Goal: Task Accomplishment & Management: Use online tool/utility

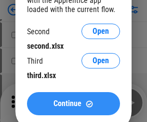
click span "Continue"
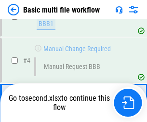
scroll to position [103, 0]
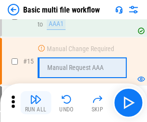
click img "button"
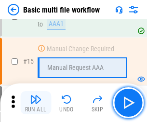
scroll to position [641, 0]
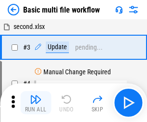
click at [36, 103] on img "button" at bounding box center [36, 100] width 12 height 12
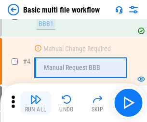
click at [36, 103] on img "button" at bounding box center [36, 100] width 12 height 12
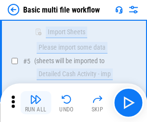
click at [36, 103] on img "button" at bounding box center [36, 100] width 12 height 12
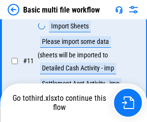
scroll to position [452, 0]
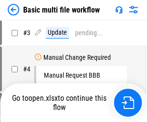
scroll to position [39, 0]
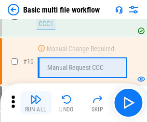
click at [36, 103] on img "button" at bounding box center [36, 100] width 12 height 12
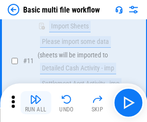
click at [36, 103] on img "button" at bounding box center [36, 100] width 12 height 12
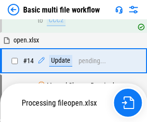
scroll to position [504, 0]
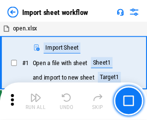
scroll to position [3, 0]
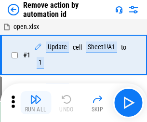
click at [36, 103] on img "button" at bounding box center [36, 100] width 12 height 12
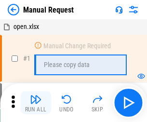
click at [36, 103] on img "button" at bounding box center [36, 100] width 12 height 12
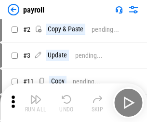
click at [36, 103] on img "button" at bounding box center [36, 100] width 12 height 12
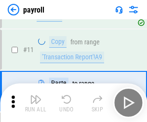
scroll to position [70, 0]
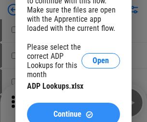
click at [73, 110] on span "Continue" at bounding box center [67, 114] width 28 height 8
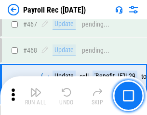
scroll to position [5137, 0]
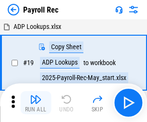
click at [36, 103] on img "button" at bounding box center [36, 100] width 12 height 12
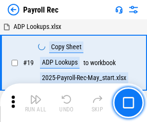
scroll to position [59, 0]
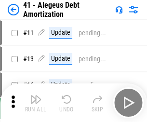
click at [36, 103] on img "button" at bounding box center [36, 100] width 12 height 12
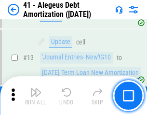
scroll to position [119, 0]
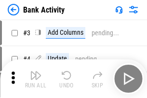
click at [36, 79] on img "button" at bounding box center [36, 75] width 12 height 12
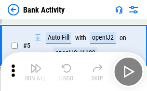
scroll to position [51, 0]
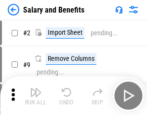
click at [36, 95] on img "button" at bounding box center [36, 92] width 12 height 12
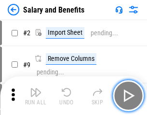
scroll to position [13, 0]
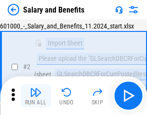
click at [36, 95] on img "button" at bounding box center [36, 92] width 12 height 12
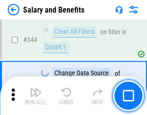
scroll to position [4513, 0]
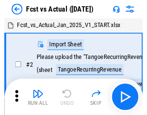
scroll to position [13, 0]
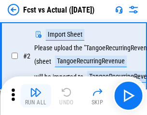
click at [36, 95] on img "button" at bounding box center [36, 92] width 12 height 12
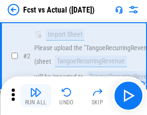
click at [36, 95] on img "button" at bounding box center [36, 92] width 12 height 12
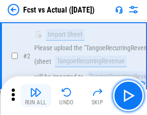
scroll to position [90, 0]
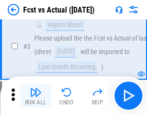
click at [36, 95] on img "button" at bounding box center [36, 92] width 12 height 12
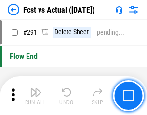
scroll to position [4562, 0]
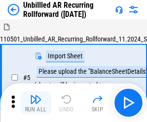
click at [36, 95] on img "button" at bounding box center [36, 100] width 12 height 12
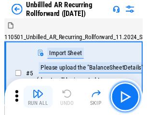
scroll to position [21, 0]
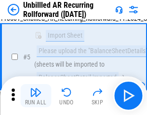
click at [36, 95] on img "button" at bounding box center [36, 92] width 12 height 12
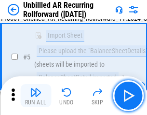
scroll to position [91, 0]
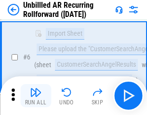
click at [36, 95] on img "button" at bounding box center [36, 92] width 12 height 12
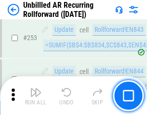
scroll to position [3274, 0]
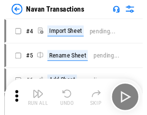
scroll to position [15, 0]
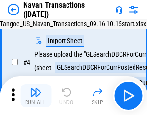
click at [36, 95] on img "button" at bounding box center [36, 92] width 12 height 12
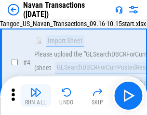
click at [36, 95] on img "button" at bounding box center [36, 92] width 12 height 12
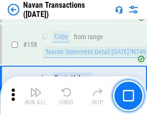
scroll to position [3125, 0]
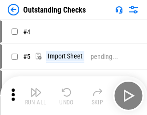
click at [36, 95] on img "button" at bounding box center [36, 92] width 12 height 12
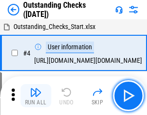
scroll to position [40, 0]
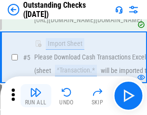
click at [36, 95] on img "button" at bounding box center [36, 92] width 12 height 12
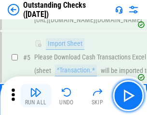
scroll to position [101, 0]
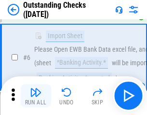
click at [36, 95] on img "button" at bounding box center [36, 92] width 12 height 12
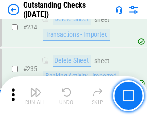
scroll to position [2927, 0]
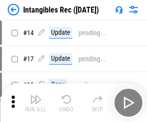
click at [36, 103] on img "button" at bounding box center [36, 100] width 12 height 12
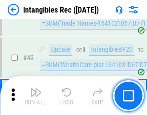
scroll to position [375, 0]
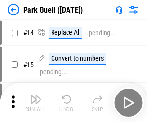
click at [36, 95] on img "button" at bounding box center [36, 100] width 12 height 12
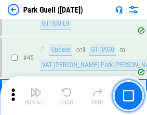
scroll to position [1205, 0]
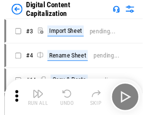
scroll to position [21, 0]
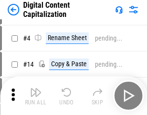
click at [36, 95] on img "button" at bounding box center [36, 92] width 12 height 12
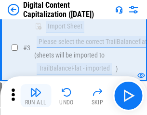
click at [36, 95] on img "button" at bounding box center [36, 92] width 12 height 12
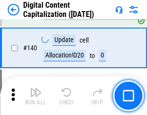
scroll to position [1015, 0]
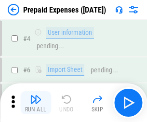
click at [36, 95] on img "button" at bounding box center [36, 100] width 12 height 12
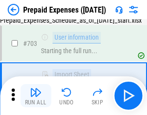
click at [36, 95] on img "button" at bounding box center [36, 92] width 12 height 12
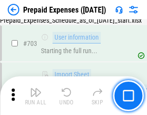
scroll to position [2650, 0]
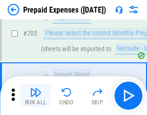
click at [36, 95] on img "button" at bounding box center [36, 92] width 12 height 12
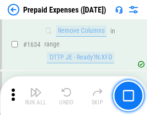
scroll to position [9385, 0]
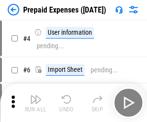
click at [36, 103] on img "button" at bounding box center [36, 100] width 12 height 12
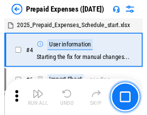
scroll to position [42, 0]
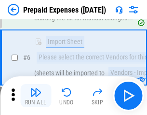
click at [36, 95] on img "button" at bounding box center [36, 92] width 12 height 12
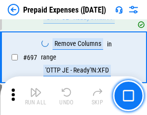
scroll to position [3356, 0]
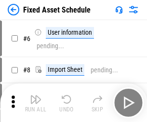
click at [36, 103] on img "button" at bounding box center [36, 100] width 12 height 12
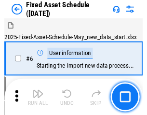
scroll to position [52, 0]
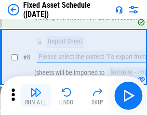
click at [36, 95] on img "button" at bounding box center [36, 92] width 12 height 12
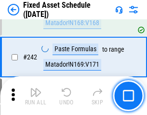
scroll to position [2986, 0]
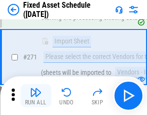
click at [36, 95] on img "button" at bounding box center [36, 92] width 12 height 12
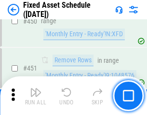
scroll to position [4309, 0]
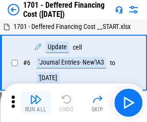
click at [36, 103] on img "button" at bounding box center [36, 100] width 12 height 12
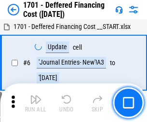
scroll to position [116, 0]
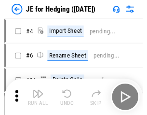
scroll to position [1, 0]
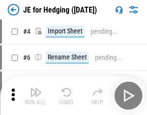
click at [36, 95] on img "button" at bounding box center [36, 92] width 12 height 12
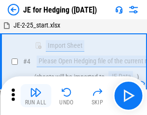
click at [36, 95] on img "button" at bounding box center [36, 92] width 12 height 12
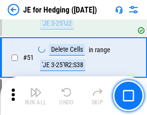
scroll to position [624, 0]
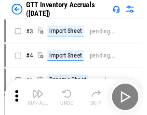
scroll to position [1, 0]
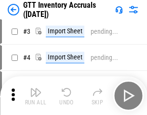
click at [36, 95] on img "button" at bounding box center [36, 92] width 12 height 12
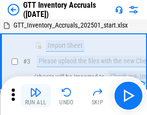
click at [36, 95] on img "button" at bounding box center [36, 92] width 12 height 12
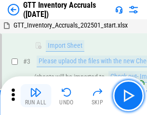
scroll to position [62, 0]
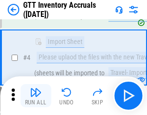
click at [36, 95] on img "button" at bounding box center [36, 92] width 12 height 12
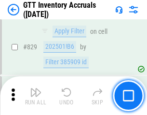
scroll to position [7316, 0]
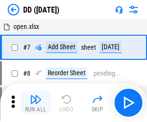
click at [36, 103] on img "button" at bounding box center [36, 100] width 12 height 12
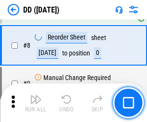
scroll to position [93, 0]
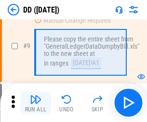
click at [36, 103] on img "button" at bounding box center [36, 100] width 12 height 12
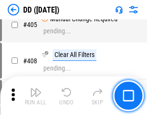
scroll to position [4313, 0]
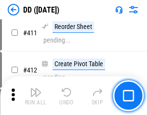
click at [36, 95] on img "button" at bounding box center [36, 92] width 12 height 12
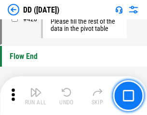
scroll to position [4613, 0]
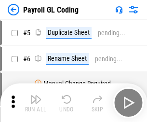
click at [36, 103] on img "button" at bounding box center [36, 100] width 12 height 12
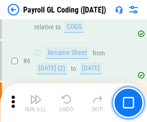
scroll to position [116, 0]
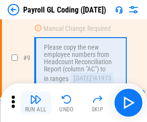
click at [36, 103] on img "button" at bounding box center [36, 100] width 12 height 12
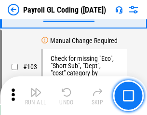
scroll to position [2261, 0]
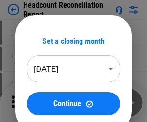
click at [36, 103] on img "button" at bounding box center [36, 100] width 12 height 12
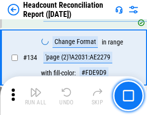
scroll to position [1159, 0]
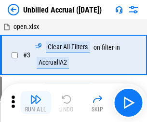
click at [36, 103] on img "button" at bounding box center [36, 100] width 12 height 12
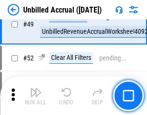
scroll to position [874, 0]
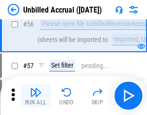
click at [36, 95] on img "button" at bounding box center [36, 92] width 12 height 12
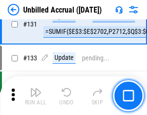
scroll to position [2871, 0]
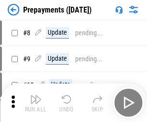
click at [36, 103] on img "button" at bounding box center [36, 100] width 12 height 12
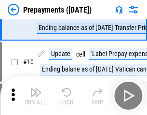
scroll to position [60, 0]
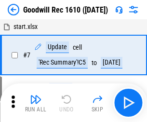
scroll to position [165, 0]
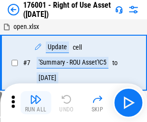
click at [36, 103] on img "button" at bounding box center [36, 100] width 12 height 12
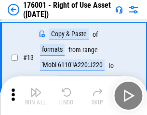
scroll to position [62, 0]
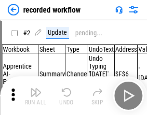
click at [36, 95] on img "button" at bounding box center [36, 92] width 12 height 12
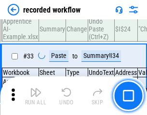
scroll to position [3013, 0]
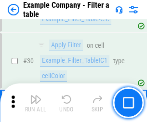
scroll to position [882, 0]
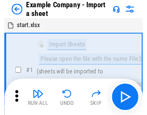
scroll to position [15, 0]
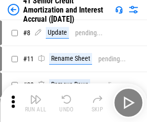
click at [36, 95] on img "button" at bounding box center [36, 100] width 12 height 12
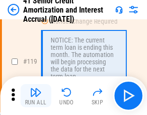
click at [36, 95] on img "button" at bounding box center [36, 92] width 12 height 12
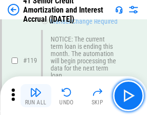
scroll to position [909, 0]
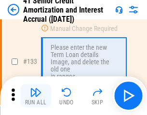
click at [36, 95] on img "button" at bounding box center [36, 92] width 12 height 12
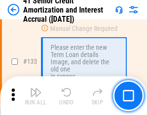
scroll to position [1007, 0]
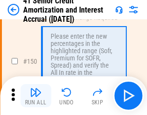
click at [36, 95] on img "button" at bounding box center [36, 92] width 12 height 12
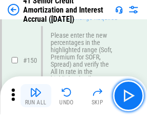
scroll to position [1109, 0]
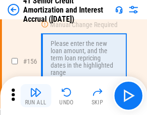
click at [36, 95] on img "button" at bounding box center [36, 92] width 12 height 12
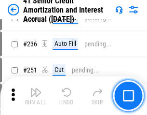
scroll to position [2159, 0]
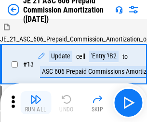
click at [36, 95] on img "button" at bounding box center [36, 100] width 12 height 12
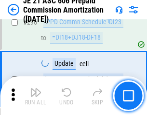
scroll to position [1774, 0]
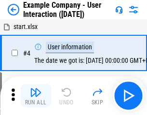
click at [36, 95] on img "button" at bounding box center [36, 92] width 12 height 12
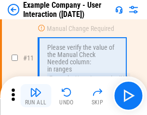
click at [36, 95] on img "button" at bounding box center [36, 92] width 12 height 12
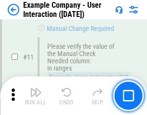
scroll to position [209, 0]
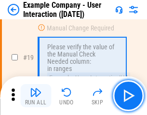
click at [36, 95] on img "button" at bounding box center [36, 92] width 12 height 12
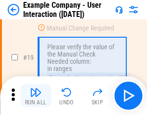
click at [36, 95] on img "button" at bounding box center [36, 92] width 12 height 12
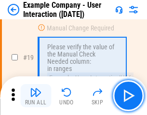
click at [36, 95] on img "button" at bounding box center [36, 92] width 12 height 12
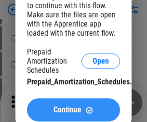
click at [73, 110] on span "Continue" at bounding box center [67, 110] width 28 height 8
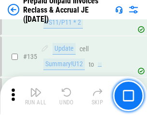
scroll to position [1249, 0]
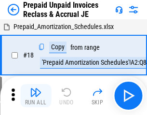
click at [36, 95] on img "button" at bounding box center [36, 92] width 12 height 12
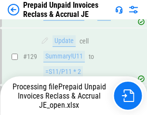
scroll to position [1200, 0]
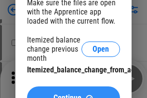
click at [73, 94] on span "Continue" at bounding box center [67, 98] width 28 height 8
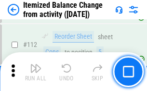
scroll to position [1612, 0]
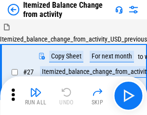
scroll to position [15, 0]
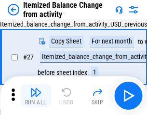
click at [36, 95] on img "button" at bounding box center [36, 92] width 12 height 12
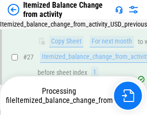
scroll to position [202, 0]
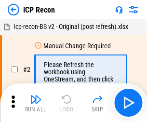
scroll to position [4, 0]
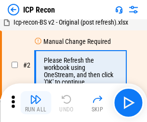
click at [36, 103] on img "button" at bounding box center [36, 100] width 12 height 12
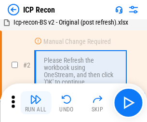
click at [36, 103] on img "button" at bounding box center [36, 100] width 12 height 12
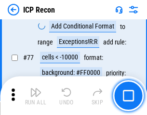
scroll to position [866, 0]
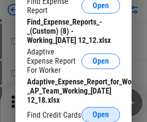
click at [101, 114] on span "Open" at bounding box center [101, 115] width 16 height 8
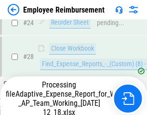
scroll to position [451, 0]
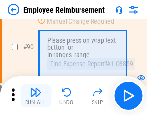
click at [36, 95] on img "button" at bounding box center [36, 92] width 12 height 12
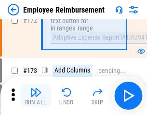
click at [36, 95] on img "button" at bounding box center [36, 92] width 12 height 12
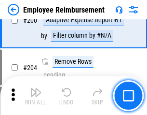
scroll to position [2439, 0]
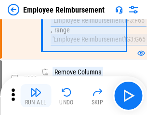
click at [36, 95] on img "button" at bounding box center [36, 92] width 12 height 12
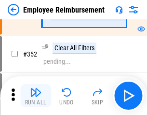
click at [36, 95] on img "button" at bounding box center [36, 92] width 12 height 12
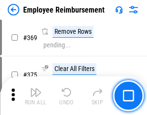
scroll to position [4969, 0]
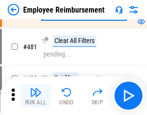
click at [36, 95] on img "button" at bounding box center [36, 92] width 12 height 12
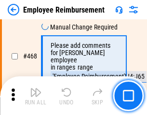
scroll to position [5893, 0]
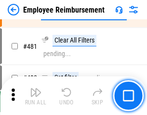
click at [36, 95] on img "button" at bounding box center [36, 92] width 12 height 12
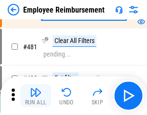
click at [36, 95] on img "button" at bounding box center [36, 92] width 12 height 12
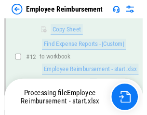
scroll to position [196, 0]
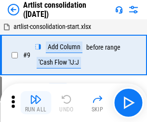
click at [36, 103] on img "button" at bounding box center [36, 100] width 12 height 12
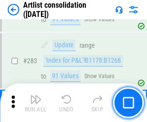
scroll to position [3986, 0]
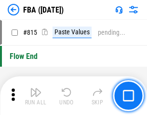
scroll to position [8629, 0]
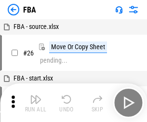
scroll to position [10, 0]
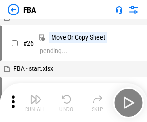
click at [36, 103] on img "button" at bounding box center [36, 100] width 12 height 12
